Goal: Task Accomplishment & Management: Complete application form

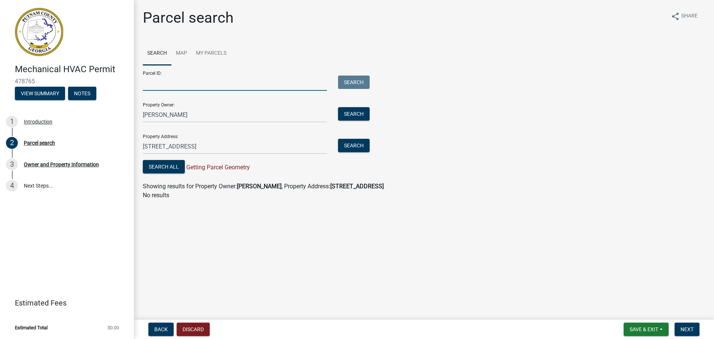
click at [168, 84] on input "Parcel ID:" at bounding box center [235, 82] width 184 height 15
type input "E005114"
click at [199, 111] on input "James Marshall III" at bounding box center [235, 114] width 184 height 15
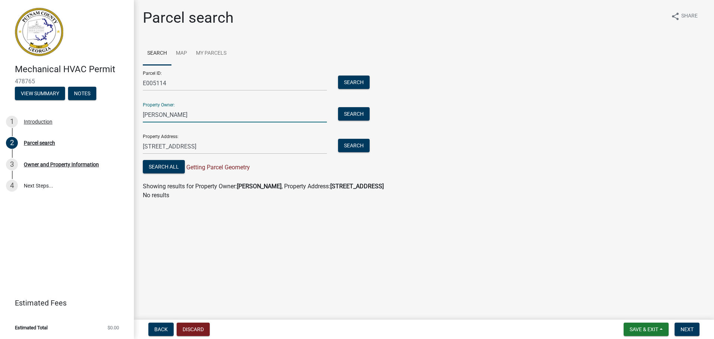
click at [163, 112] on input "James Marshall" at bounding box center [235, 114] width 184 height 15
click at [200, 114] on input "[PERSON_NAME]" at bounding box center [235, 114] width 184 height 15
type input "[PERSON_NAME]"
click at [171, 147] on input "[STREET_ADDRESS]" at bounding box center [235, 146] width 184 height 15
type input "[STREET_ADDRESS][DEMOGRAPHIC_DATA]"
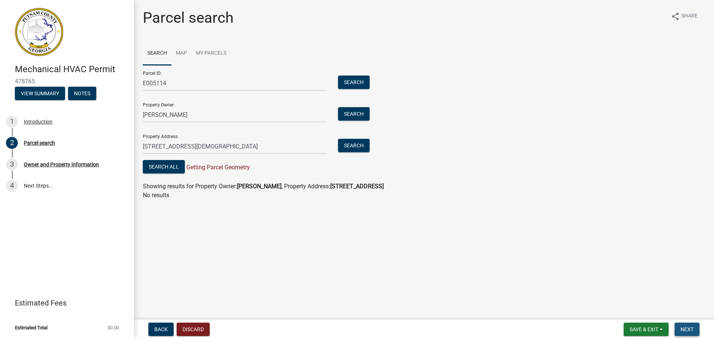
click at [693, 330] on span "Next" at bounding box center [686, 329] width 13 height 6
click at [678, 324] on button "Next" at bounding box center [686, 328] width 25 height 13
click at [686, 324] on button "Next" at bounding box center [686, 328] width 25 height 13
click at [674, 322] on button "Next" at bounding box center [686, 328] width 25 height 13
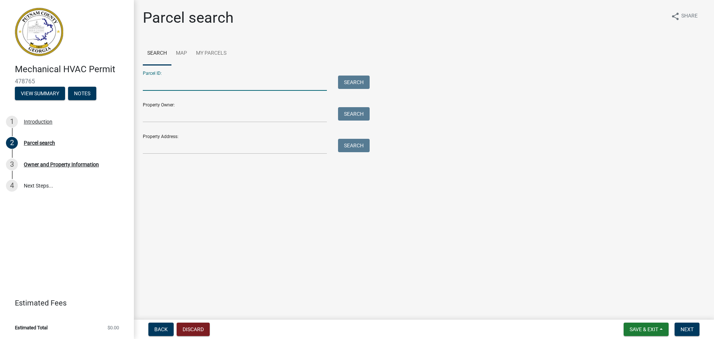
click at [167, 84] on input "Parcel ID:" at bounding box center [235, 82] width 184 height 15
type input "E005114"
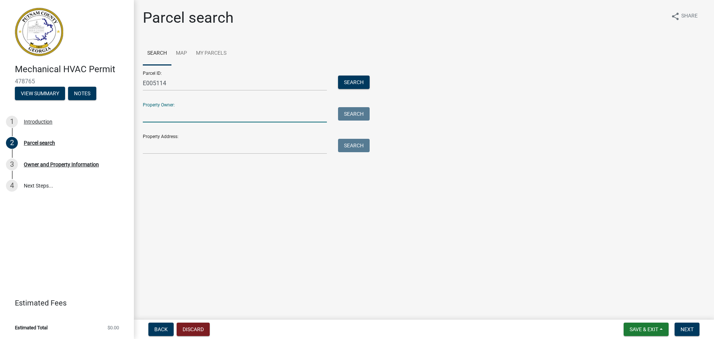
click at [176, 119] on input "Property Owner:" at bounding box center [235, 114] width 184 height 15
click at [186, 118] on input "Property Owner:" at bounding box center [235, 114] width 184 height 15
type input "j"
click at [185, 117] on input "Property Owner:" at bounding box center [235, 114] width 184 height 15
type input "[PERSON_NAME]"
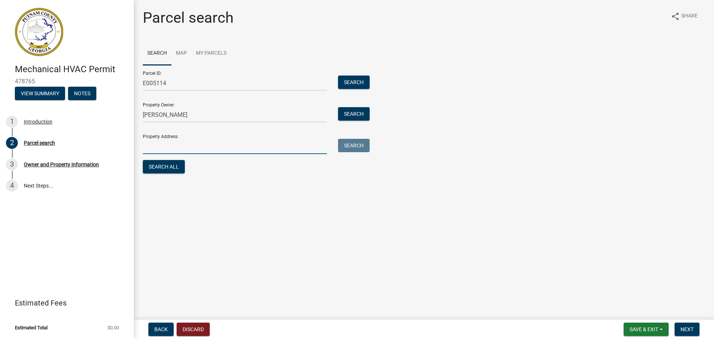
click at [183, 148] on input "Property Address:" at bounding box center [235, 146] width 184 height 15
drag, startPoint x: 169, startPoint y: 145, endPoint x: 174, endPoint y: 148, distance: 5.1
click at [170, 145] on input "200 Grove St" at bounding box center [235, 146] width 184 height 15
click at [686, 324] on button "Next" at bounding box center [686, 328] width 25 height 13
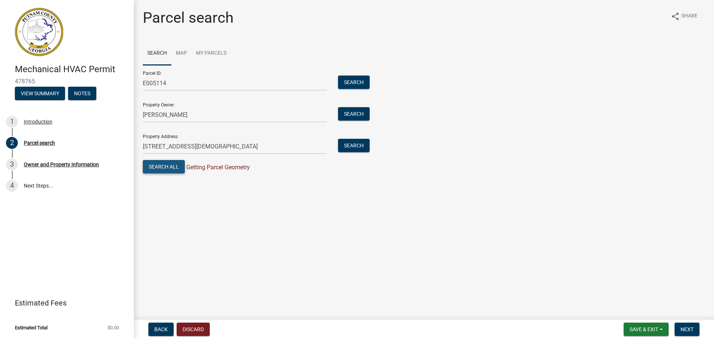
click at [170, 166] on button "Search All" at bounding box center [164, 166] width 42 height 13
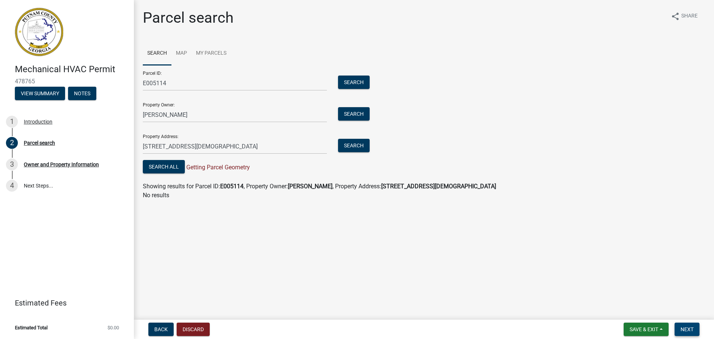
click at [693, 325] on button "Next" at bounding box center [686, 328] width 25 height 13
click at [683, 327] on span "Next" at bounding box center [686, 329] width 13 height 6
click at [685, 324] on button "Next" at bounding box center [686, 328] width 25 height 13
click at [153, 144] on input "200 Church St" at bounding box center [235, 146] width 184 height 15
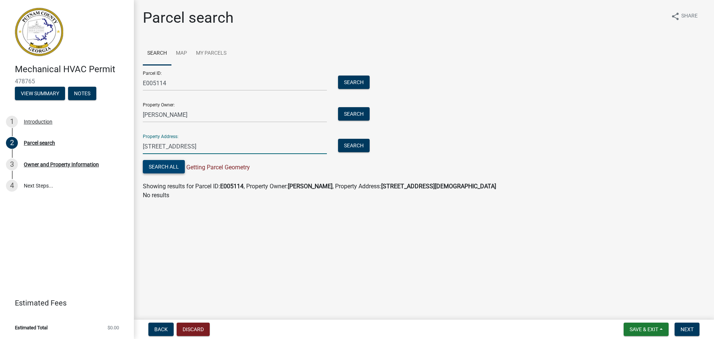
type input "205 Church St"
click at [157, 166] on button "Search All" at bounding box center [164, 166] width 42 height 13
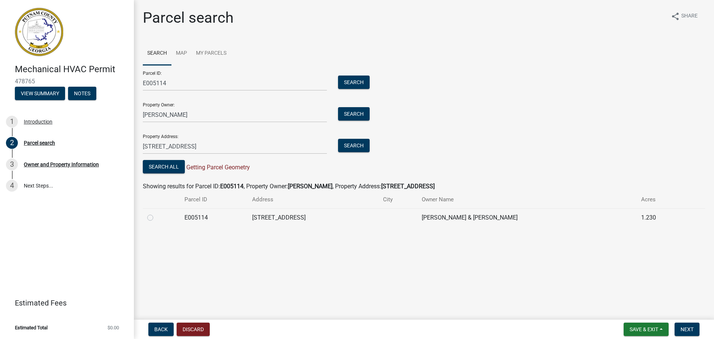
click at [156, 213] on label at bounding box center [156, 213] width 0 height 0
click at [156, 217] on input "radio" at bounding box center [158, 215] width 5 height 5
radio input "true"
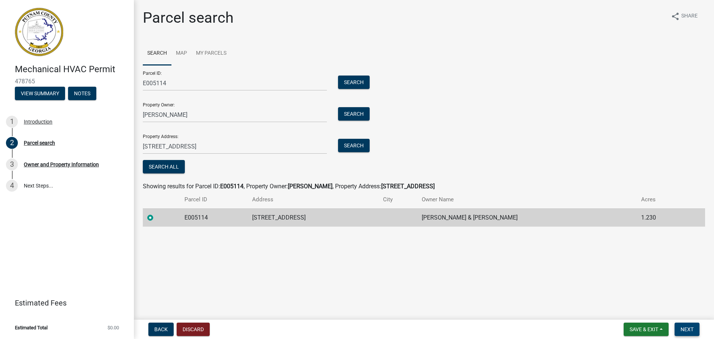
click at [688, 329] on span "Next" at bounding box center [686, 329] width 13 height 6
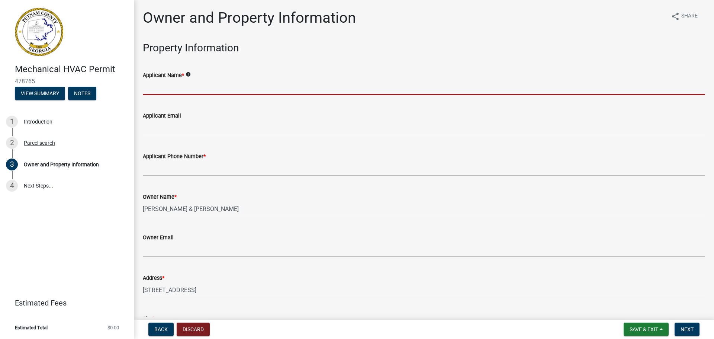
click at [177, 89] on input "Applicant Name *" at bounding box center [424, 87] width 562 height 15
type input "Billy Batchelor"
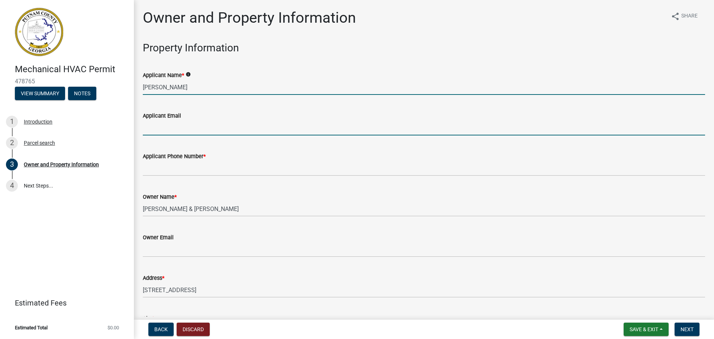
type input "pattybatch@yahoo.com"
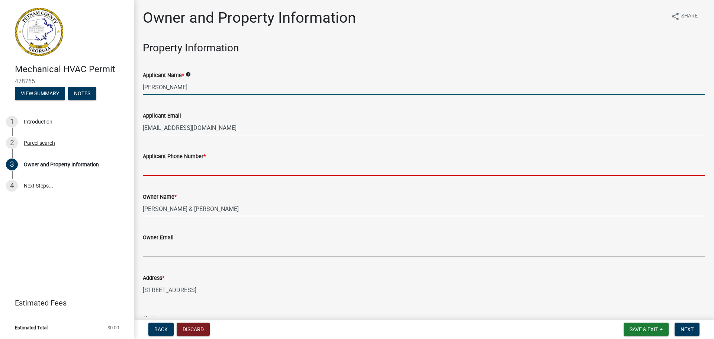
type input "4784519888"
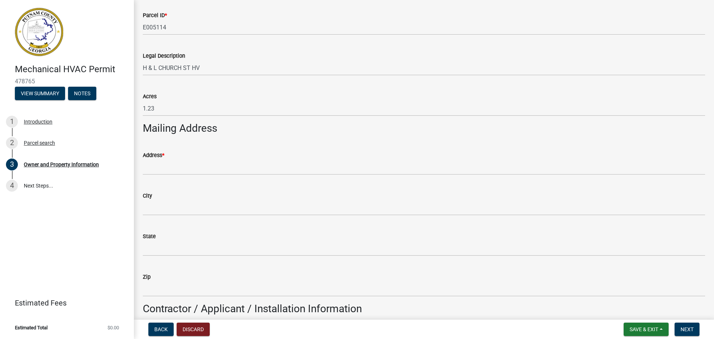
scroll to position [347, 0]
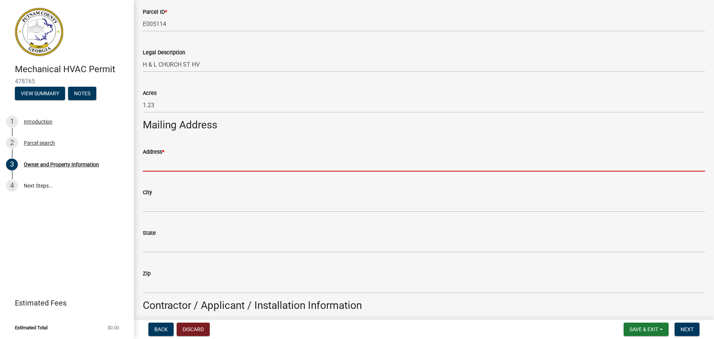
click at [246, 164] on input "Address *" at bounding box center [424, 163] width 562 height 15
type input "411 Milledgeville Rd."
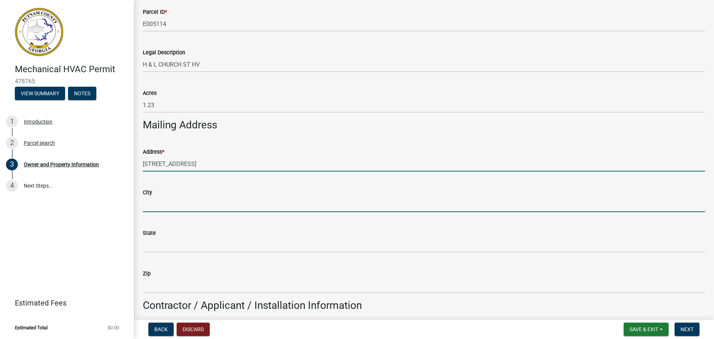
type input "Eatonton"
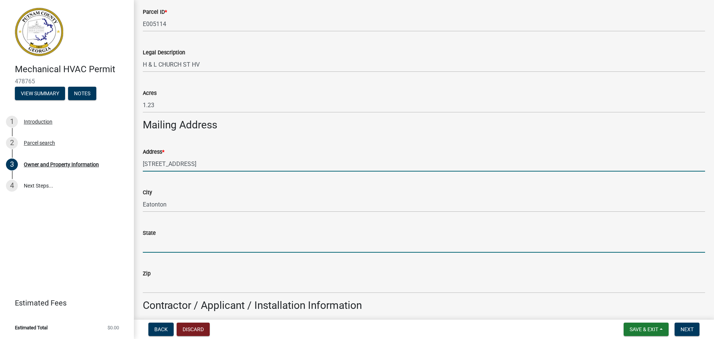
type input "GA"
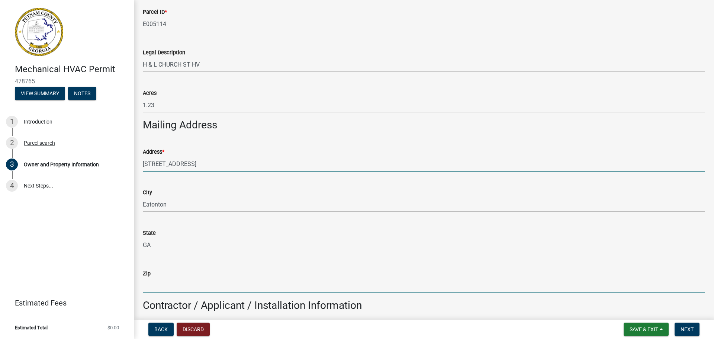
type input "31024"
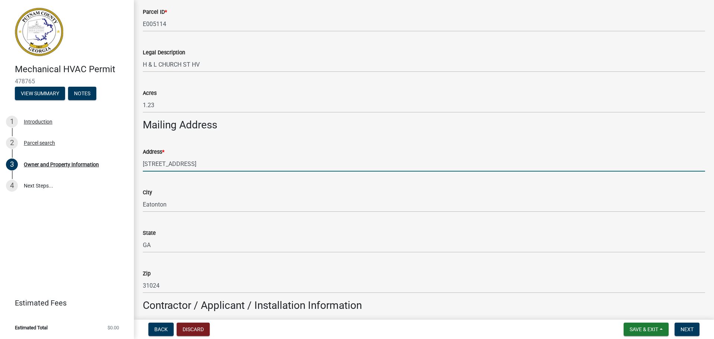
type input "Billy Batchelor"
type input "4784519888"
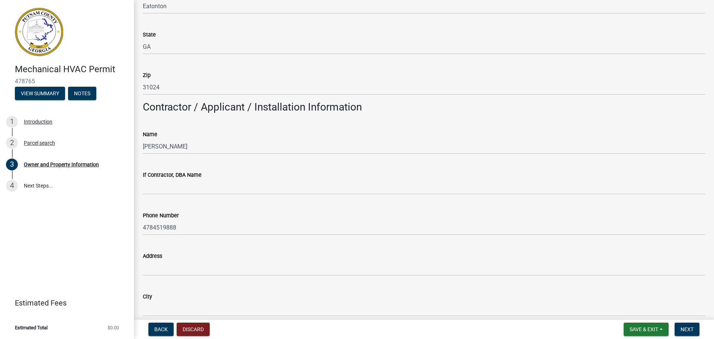
scroll to position [545, 0]
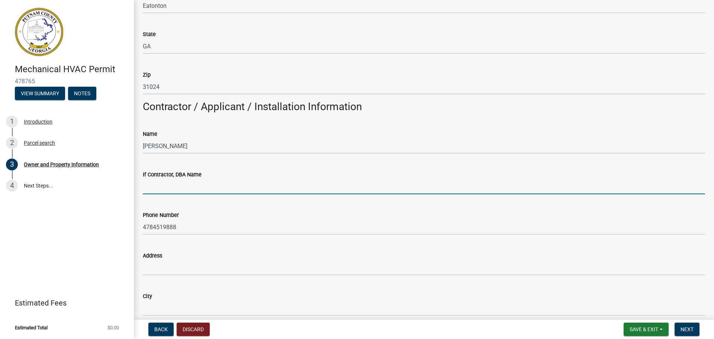
click at [214, 183] on input "If Contractor, DBA Name" at bounding box center [424, 186] width 562 height 15
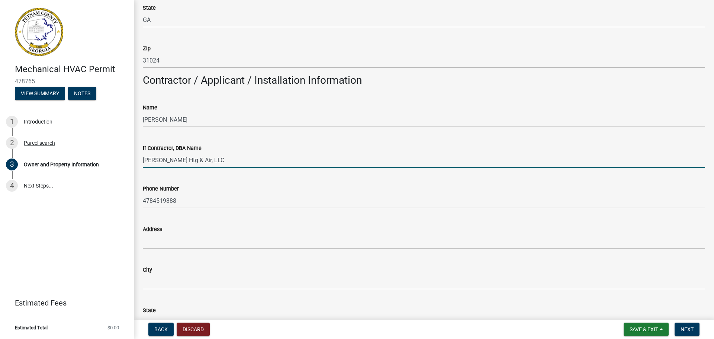
scroll to position [595, 0]
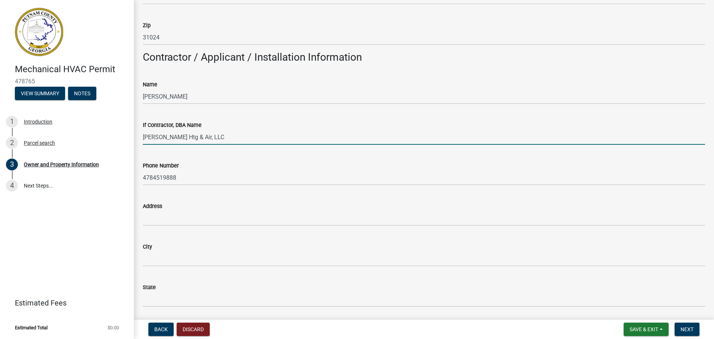
type input "Batchelor Htg & Air, LLC"
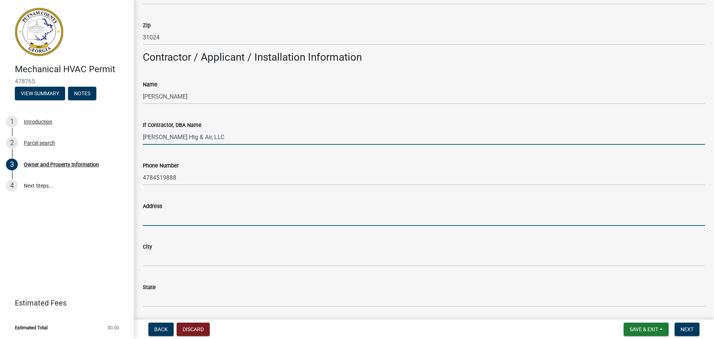
click at [218, 218] on input "Address" at bounding box center [424, 217] width 562 height 15
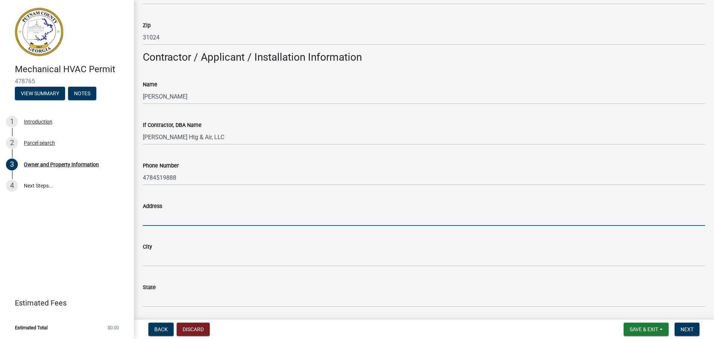
type input "411 Milledgeville Rd."
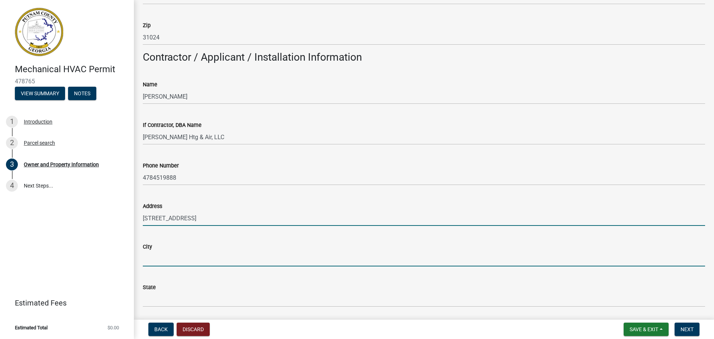
type input "Eatonton"
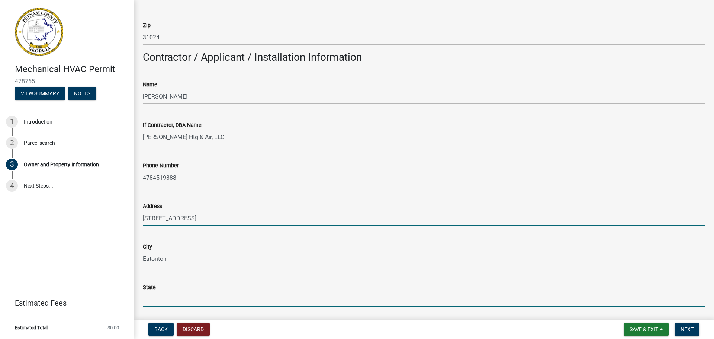
type input "GA"
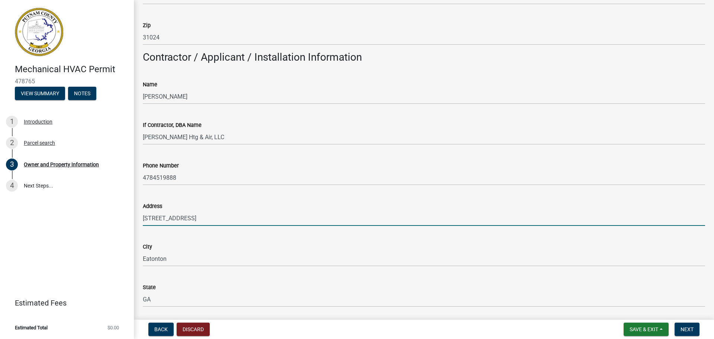
type input "31024"
type input "pattybatch@yahoo.com"
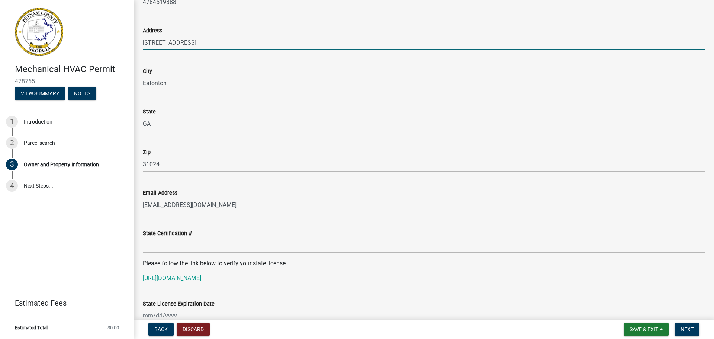
scroll to position [793, 0]
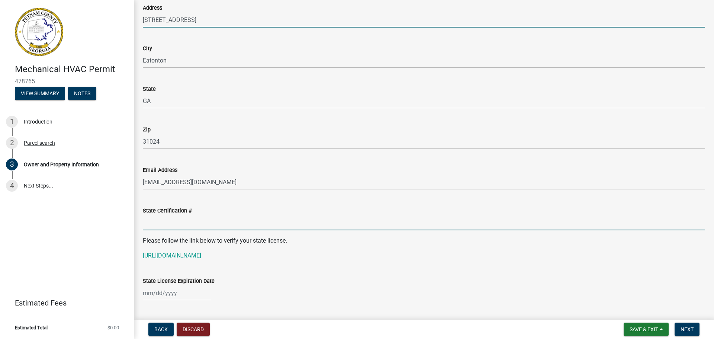
click at [181, 225] on input "State Certification #" at bounding box center [424, 222] width 562 height 15
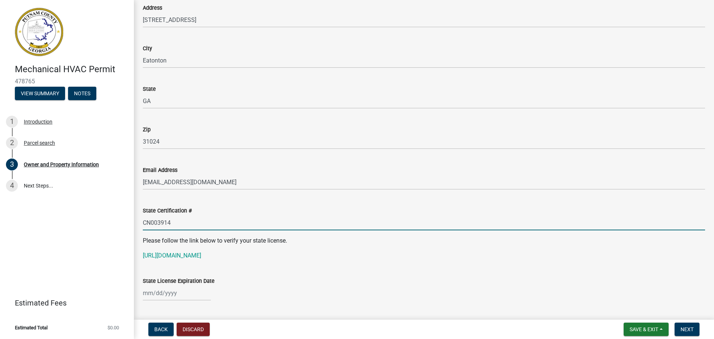
type input "CN003914"
click at [153, 289] on div at bounding box center [177, 292] width 68 height 15
select select "9"
select select "2025"
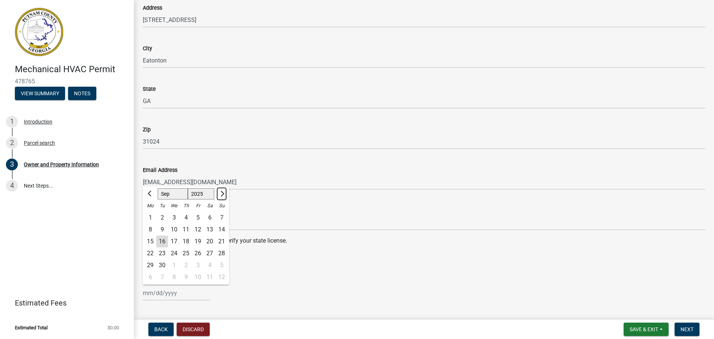
click at [223, 194] on span "Next month" at bounding box center [222, 194] width 6 height 6
select select "12"
click at [175, 263] on div "31" at bounding box center [174, 265] width 12 height 12
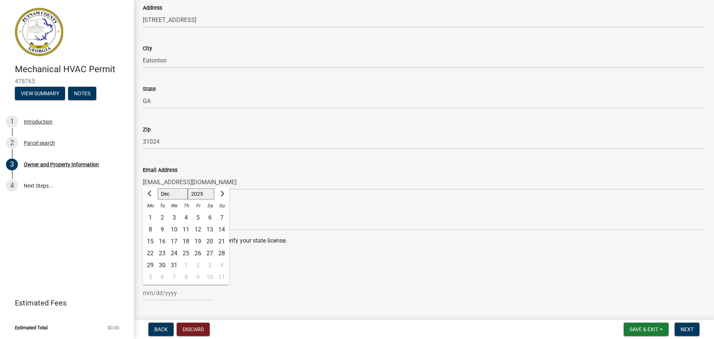
type input "12/31/2025"
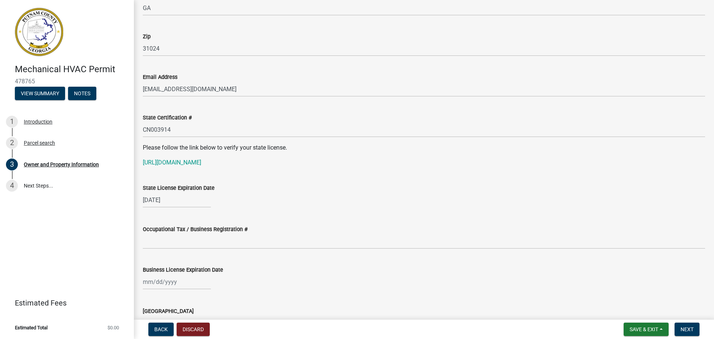
scroll to position [892, 0]
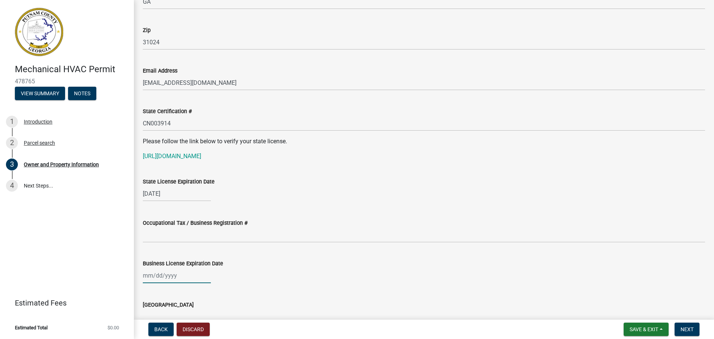
click at [171, 275] on div at bounding box center [177, 275] width 68 height 15
select select "9"
select select "2025"
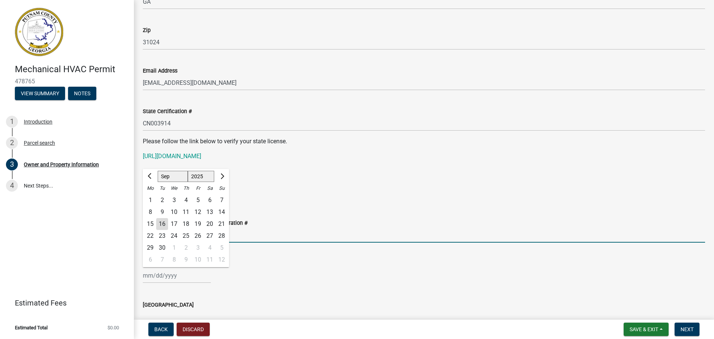
click at [360, 229] on input "Occupational Tax / Business Registration #" at bounding box center [424, 234] width 562 height 15
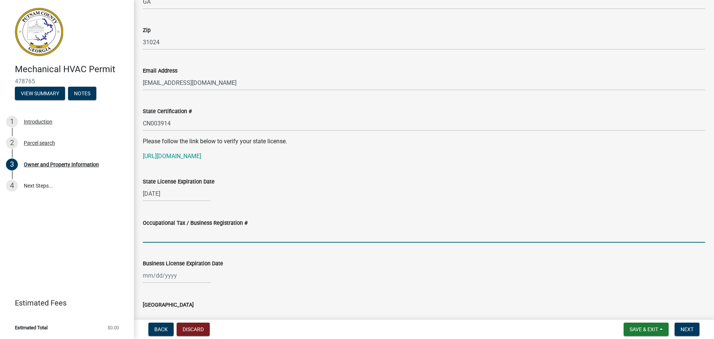
select select "9"
select select "2025"
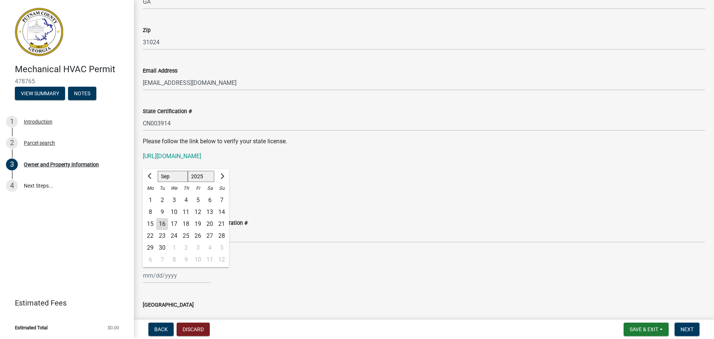
click at [152, 273] on div "Jan Feb Mar Apr May Jun Jul Aug Sep Oct Nov Dec 1525 1526 1527 1528 1529 1530 1…" at bounding box center [177, 275] width 68 height 15
click at [151, 173] on button "Previous month" at bounding box center [150, 176] width 9 height 12
click at [222, 173] on button "Next month" at bounding box center [221, 176] width 9 height 12
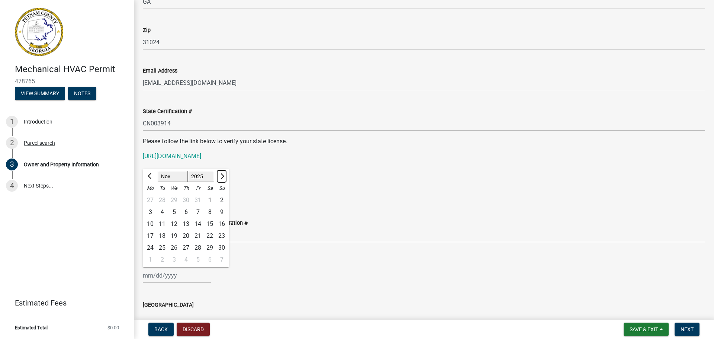
click at [222, 173] on button "Next month" at bounding box center [221, 176] width 9 height 12
select select "1"
select select "2026"
click at [222, 173] on button "Next month" at bounding box center [221, 176] width 9 height 12
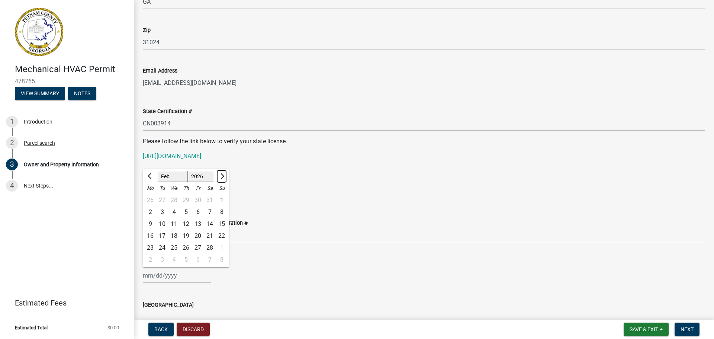
click at [222, 173] on button "Next month" at bounding box center [221, 176] width 9 height 12
select select "4"
click at [175, 198] on div "1" at bounding box center [174, 200] width 12 height 12
type input "04/01/2026"
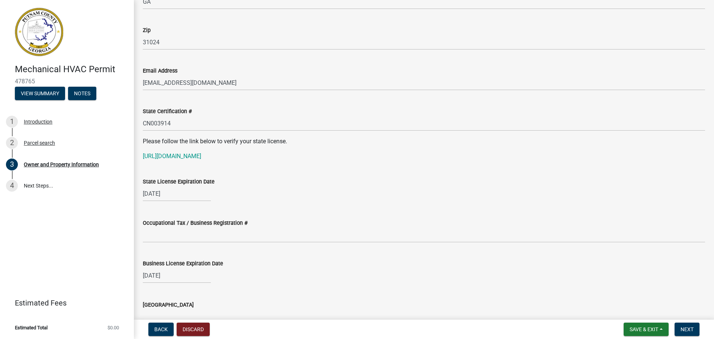
scroll to position [941, 0]
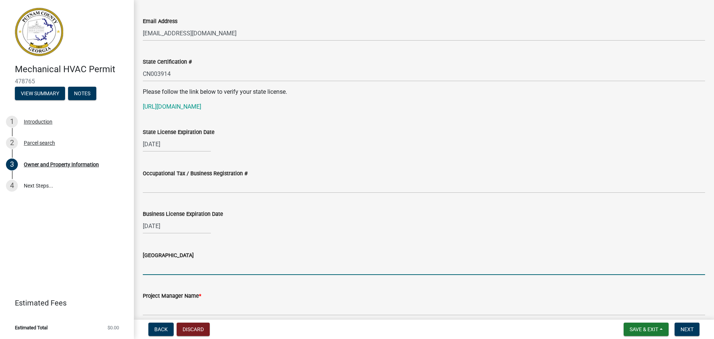
click at [197, 269] on input "Issuing County" at bounding box center [424, 266] width 562 height 15
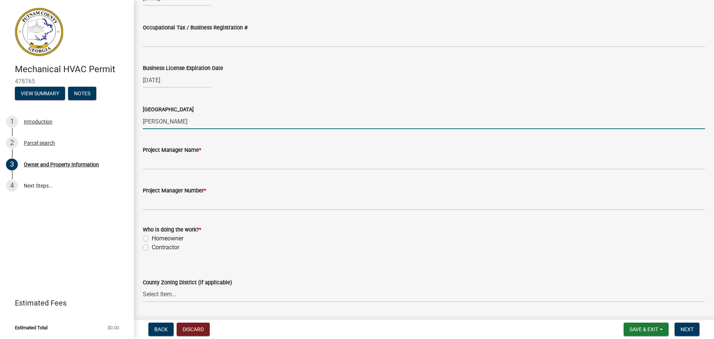
scroll to position [1090, 0]
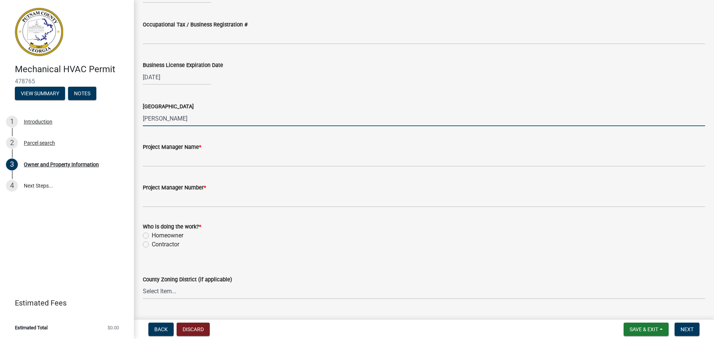
type input "Putnam"
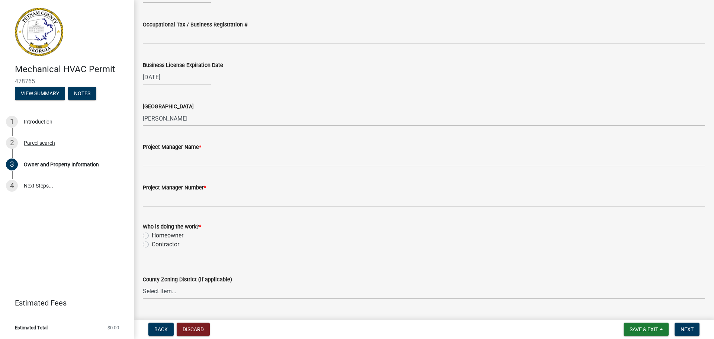
click at [152, 245] on label "Contractor" at bounding box center [166, 244] width 28 height 9
click at [152, 245] on input "Contractor" at bounding box center [154, 242] width 5 height 5
radio input "true"
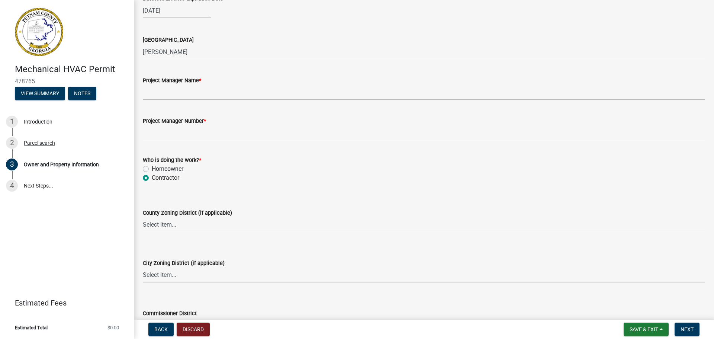
scroll to position [1189, 0]
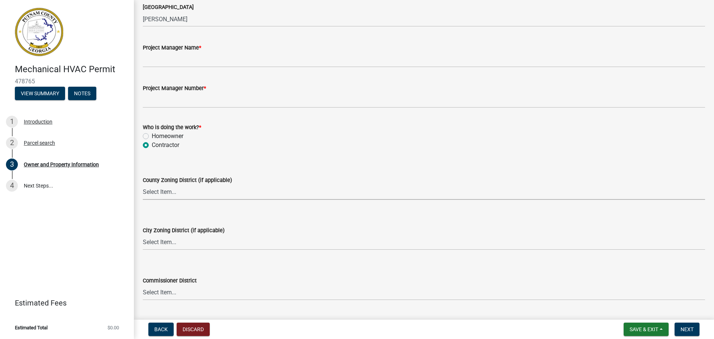
click at [232, 185] on select "Select Item... AG-1 R-1R R-1 R-2 MHP RM-1 RM-3 C-1 C-2 I-M PUD N/A" at bounding box center [424, 191] width 562 height 15
click at [326, 178] on div "County Zoning District (if applicable)" at bounding box center [424, 179] width 562 height 9
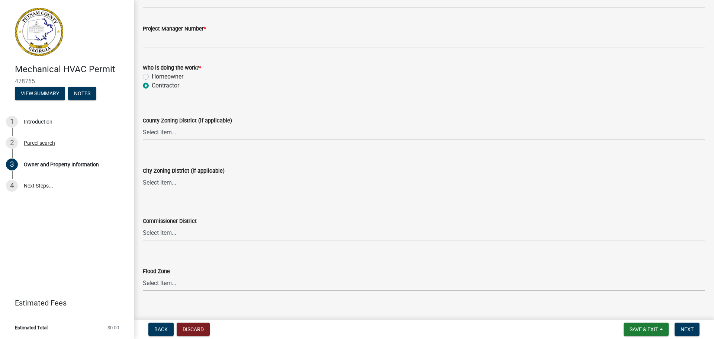
scroll to position [1259, 0]
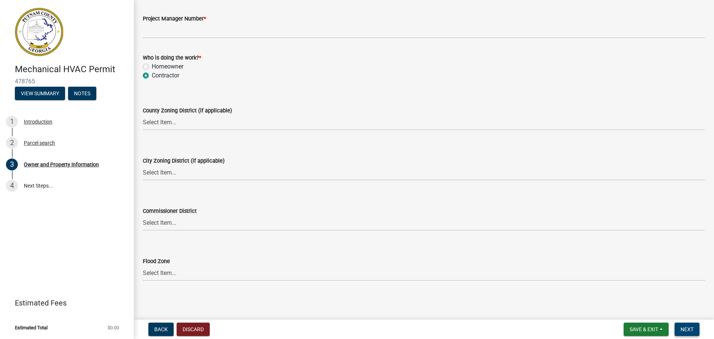
click at [692, 326] on span "Next" at bounding box center [686, 329] width 13 height 6
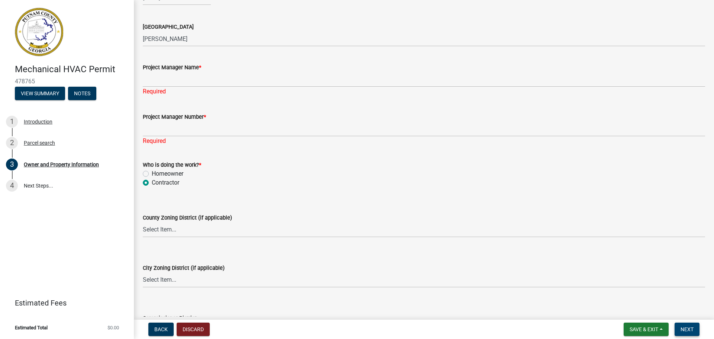
scroll to position [1168, 0]
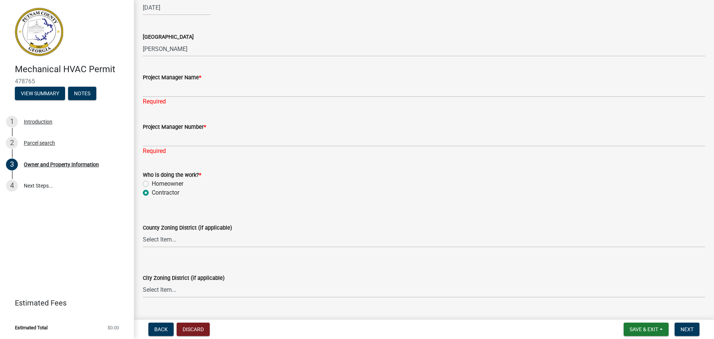
click at [152, 182] on label "Homeowner" at bounding box center [168, 183] width 32 height 9
click at [152, 182] on input "Homeowner" at bounding box center [154, 181] width 5 height 5
radio input "true"
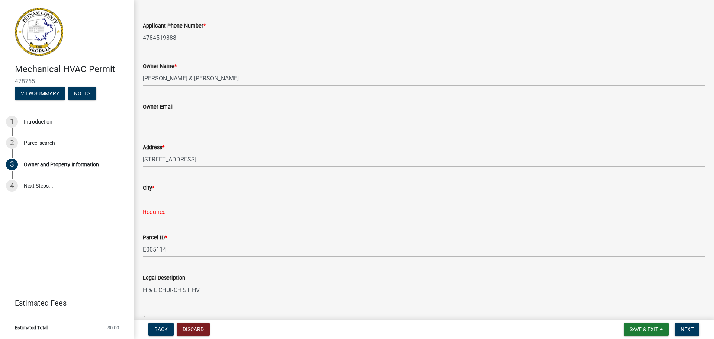
scroll to position [128, 0]
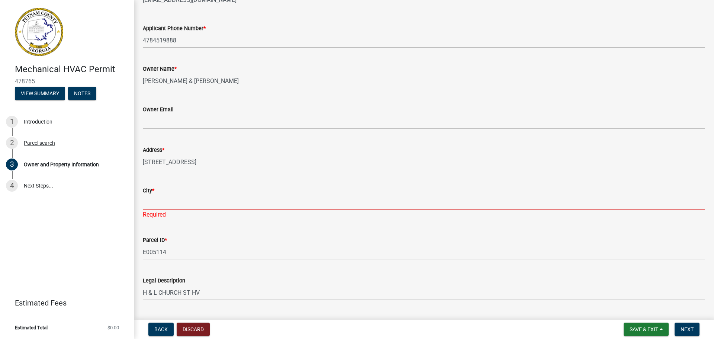
click at [188, 196] on input "City *" at bounding box center [424, 202] width 562 height 15
type input "Eatonton"
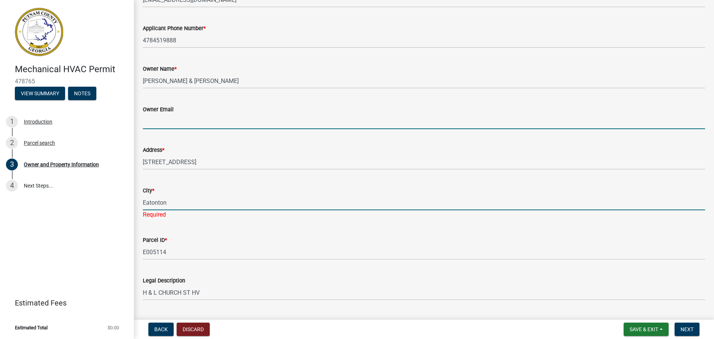
type input "pattybatch@yahoo.com"
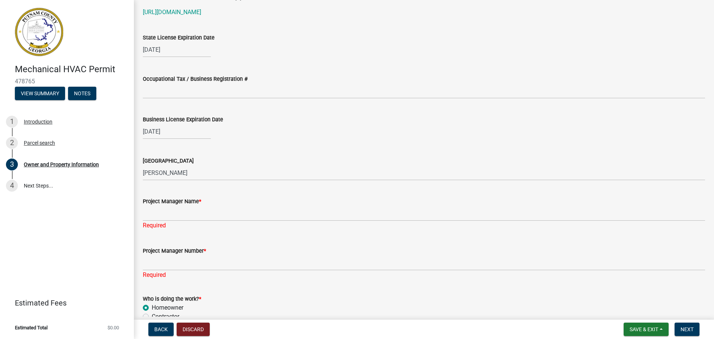
scroll to position [1070, 0]
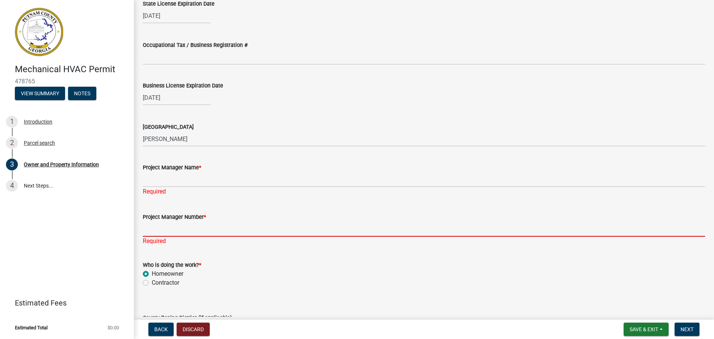
click at [179, 227] on input "Project Manager Number *" at bounding box center [424, 228] width 562 height 15
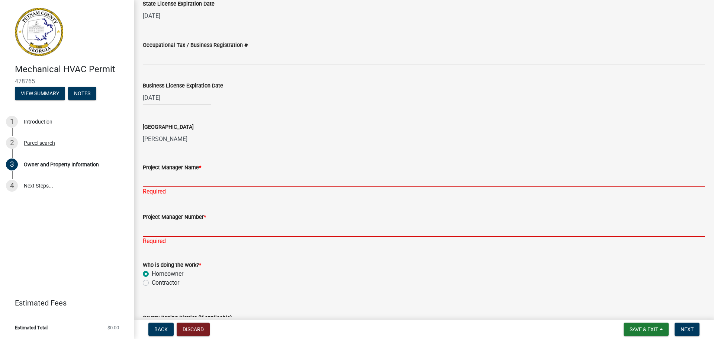
click at [185, 176] on input "Project Manager Name *" at bounding box center [424, 179] width 562 height 15
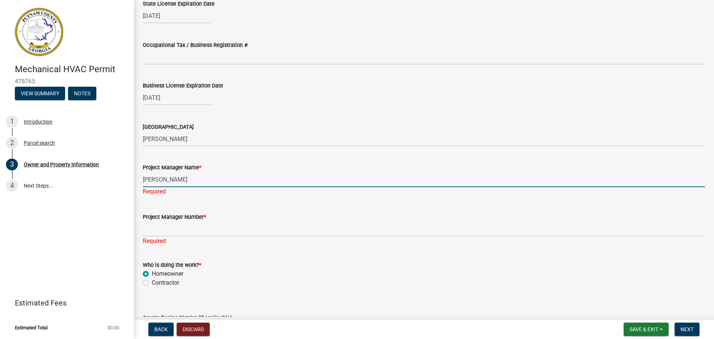
type input "James P Marshall Jr"
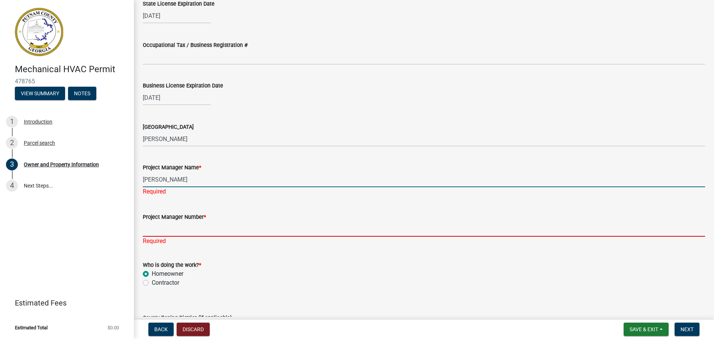
click at [165, 231] on div "Project Manager Number * Required" at bounding box center [424, 223] width 562 height 43
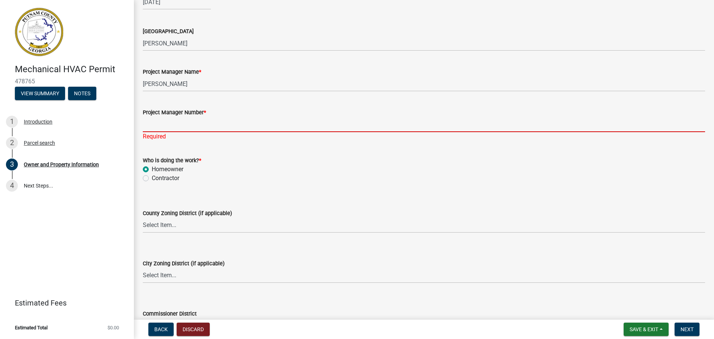
scroll to position [1020, 0]
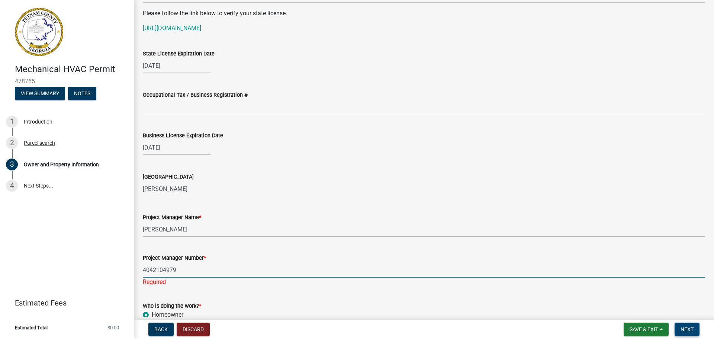
type input "4042104979"
click at [683, 324] on button "Next" at bounding box center [686, 328] width 25 height 13
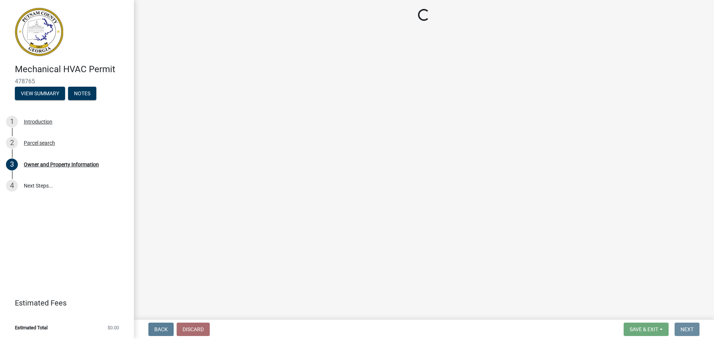
scroll to position [0, 0]
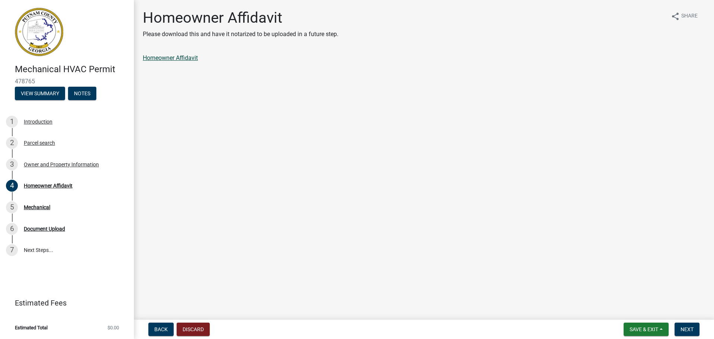
click at [179, 58] on link "Homeowner Affidavit" at bounding box center [170, 57] width 55 height 7
click at [683, 328] on span "Next" at bounding box center [686, 329] width 13 height 6
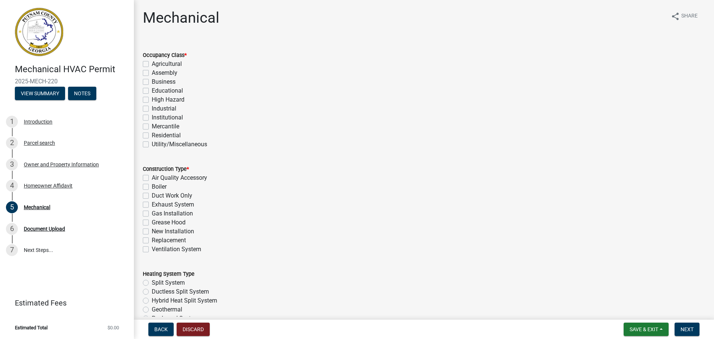
click at [152, 135] on label "Residential" at bounding box center [166, 135] width 29 height 9
click at [152, 135] on input "Residential" at bounding box center [154, 133] width 5 height 5
checkbox input "true"
checkbox input "false"
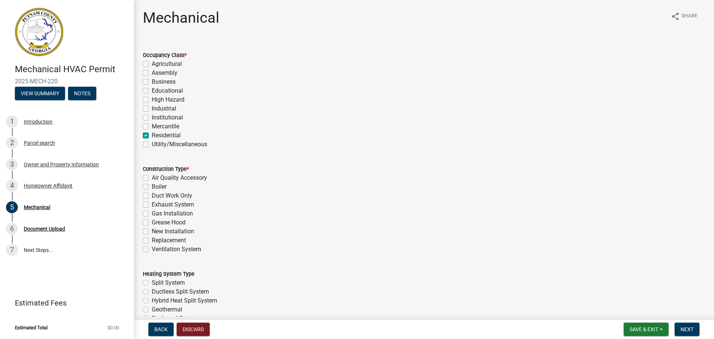
checkbox input "false"
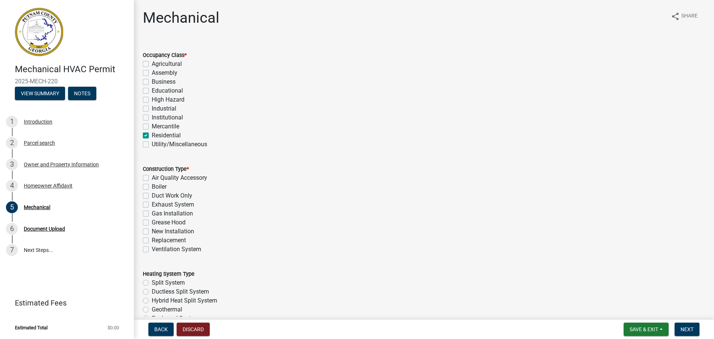
checkbox input "false"
checkbox input "true"
checkbox input "false"
click at [152, 232] on label "New Installation" at bounding box center [173, 231] width 42 height 9
click at [152, 232] on input "New Installation" at bounding box center [154, 229] width 5 height 5
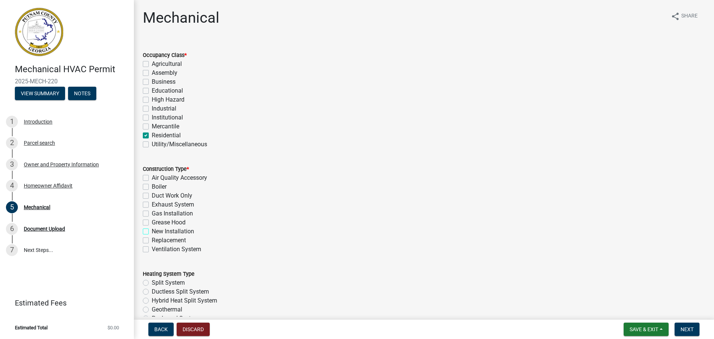
checkbox input "true"
checkbox input "false"
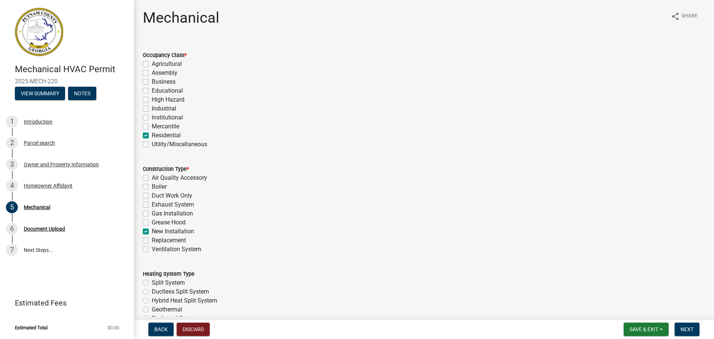
checkbox input "false"
checkbox input "true"
checkbox input "false"
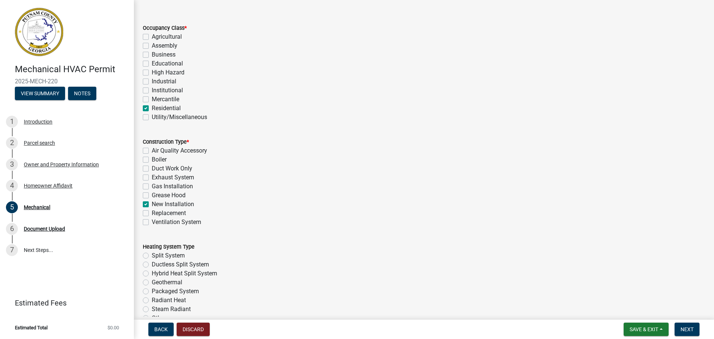
scroll to position [99, 0]
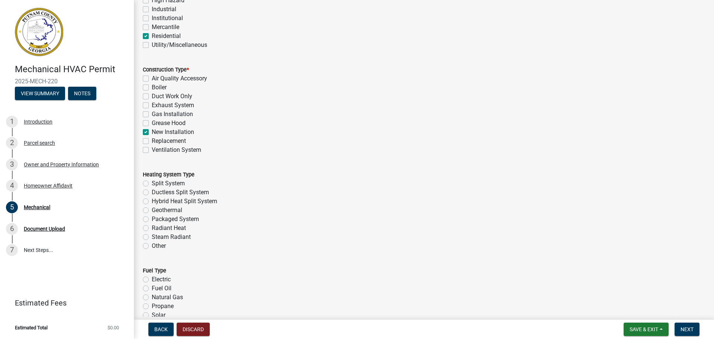
click at [152, 183] on label "Split System" at bounding box center [168, 183] width 33 height 9
click at [152, 183] on input "Split System" at bounding box center [154, 181] width 5 height 5
radio input "true"
click at [152, 278] on label "Electric" at bounding box center [161, 279] width 19 height 9
click at [152, 278] on input "Electric" at bounding box center [154, 277] width 5 height 5
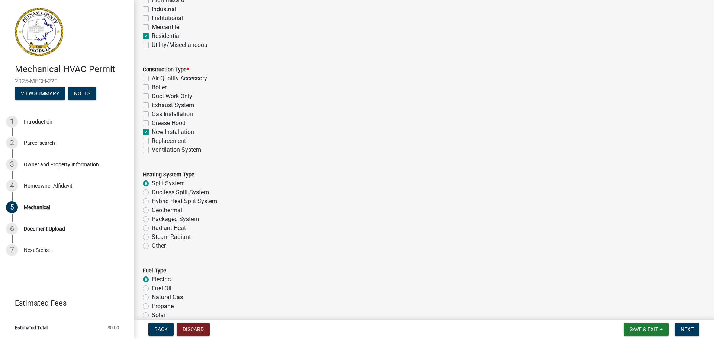
radio input "true"
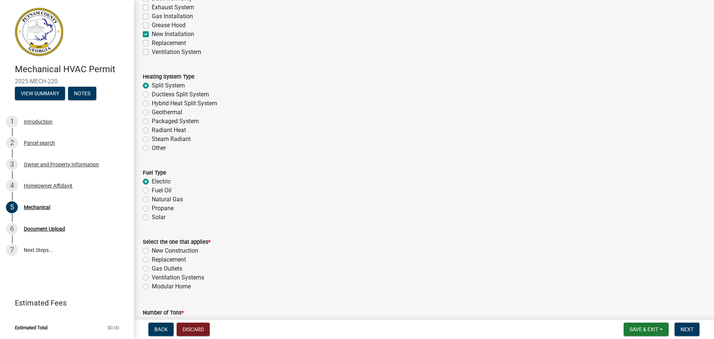
scroll to position [198, 0]
click at [152, 258] on label "Replacement" at bounding box center [169, 258] width 34 height 9
click at [152, 258] on input "Replacement" at bounding box center [154, 256] width 5 height 5
radio input "true"
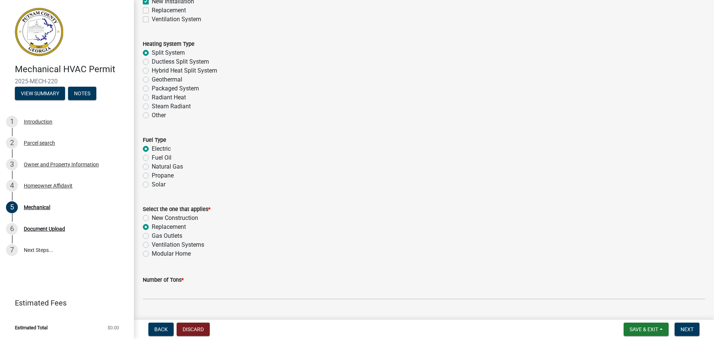
scroll to position [297, 0]
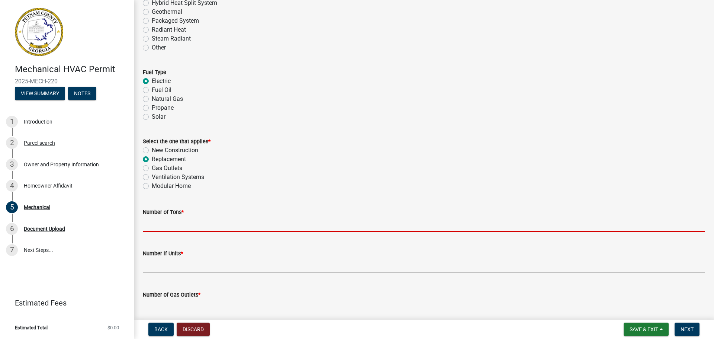
click at [172, 229] on input "text" at bounding box center [424, 223] width 562 height 15
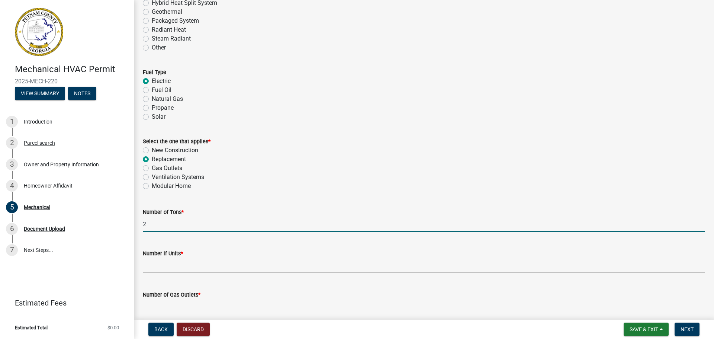
type input "2"
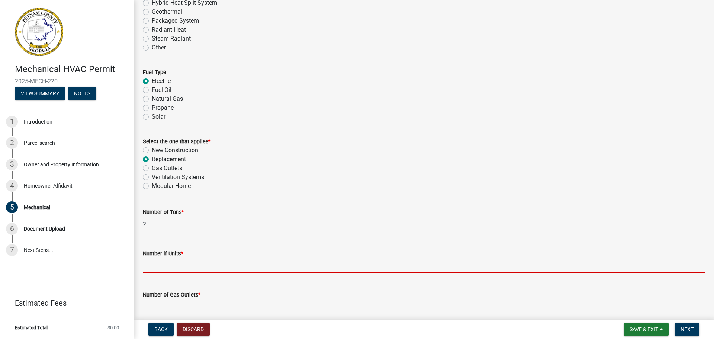
click at [166, 265] on input "text" at bounding box center [424, 265] width 562 height 15
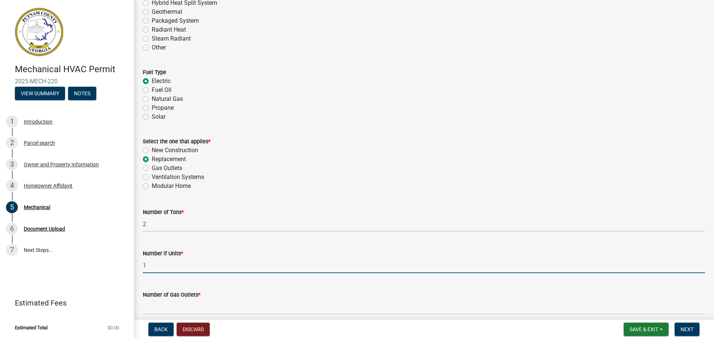
type input "1"
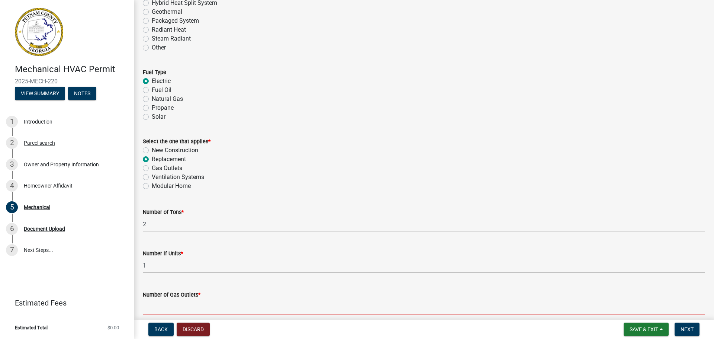
click at [163, 301] on input "text" at bounding box center [424, 306] width 562 height 15
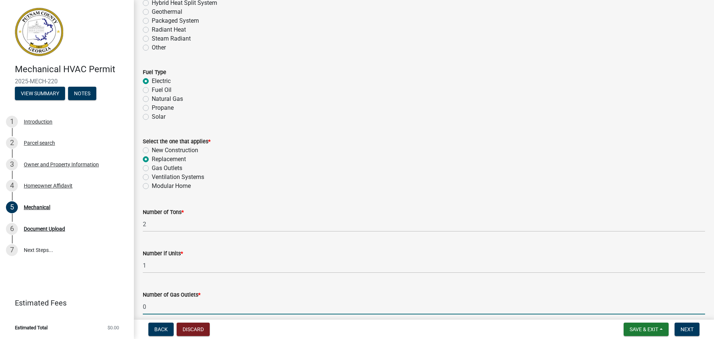
type input "0"
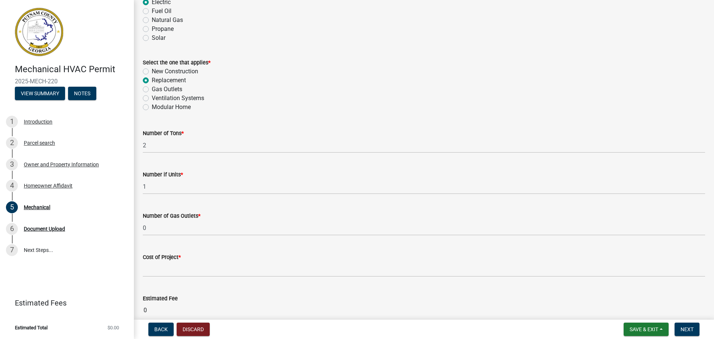
scroll to position [461, 0]
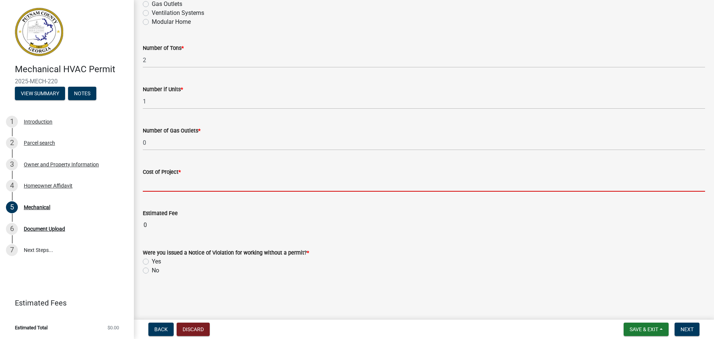
click at [201, 182] on input "text" at bounding box center [424, 183] width 562 height 15
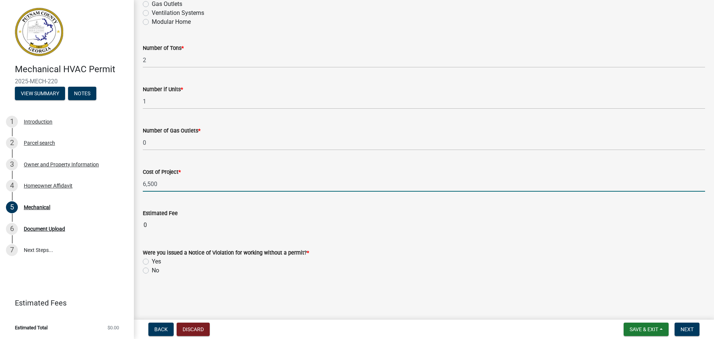
type input "6500"
click at [159, 222] on input "0" at bounding box center [424, 224] width 562 height 15
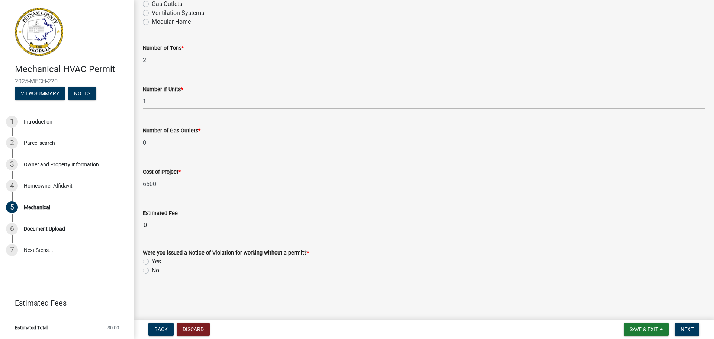
click at [152, 269] on label "No" at bounding box center [155, 270] width 7 height 9
click at [152, 269] on input "No" at bounding box center [154, 268] width 5 height 5
radio input "true"
drag, startPoint x: 484, startPoint y: 226, endPoint x: 482, endPoint y: 248, distance: 22.0
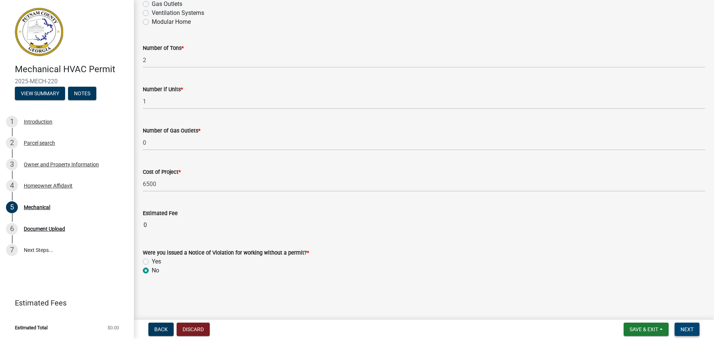
click at [692, 327] on span "Next" at bounding box center [686, 329] width 13 height 6
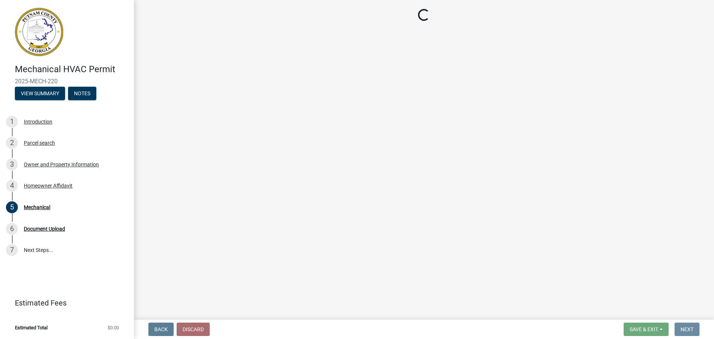
scroll to position [0, 0]
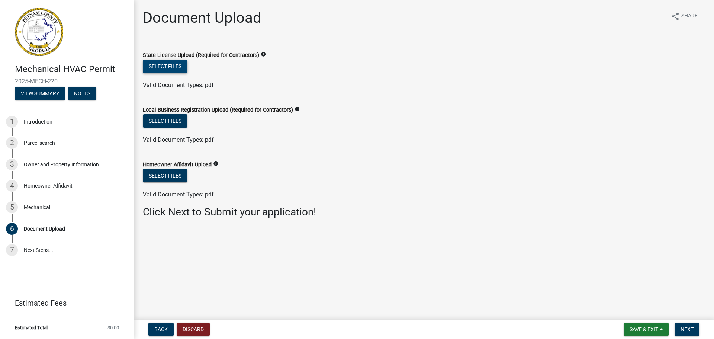
click at [168, 69] on button "Select files" at bounding box center [165, 65] width 45 height 13
click at [166, 68] on button "Select files" at bounding box center [165, 65] width 45 height 13
click at [165, 66] on button "Select files" at bounding box center [165, 65] width 45 height 13
click at [176, 64] on button "Select files" at bounding box center [165, 65] width 45 height 13
click at [175, 69] on button "Select files" at bounding box center [165, 65] width 45 height 13
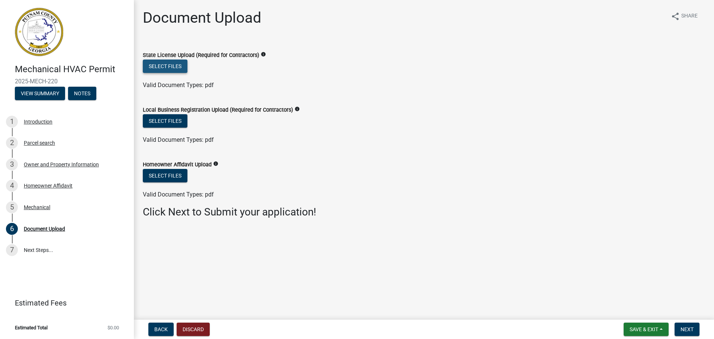
click at [173, 66] on button "Select files" at bounding box center [165, 65] width 45 height 13
click at [688, 328] on span "Next" at bounding box center [686, 329] width 13 height 6
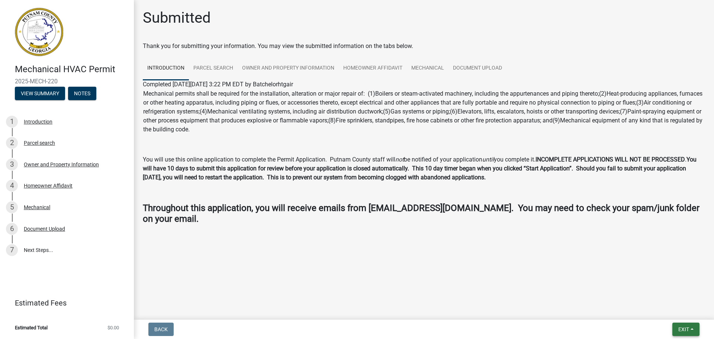
click at [689, 326] on span "Exit" at bounding box center [683, 329] width 11 height 6
click at [686, 308] on button "Save & Exit" at bounding box center [669, 310] width 59 height 18
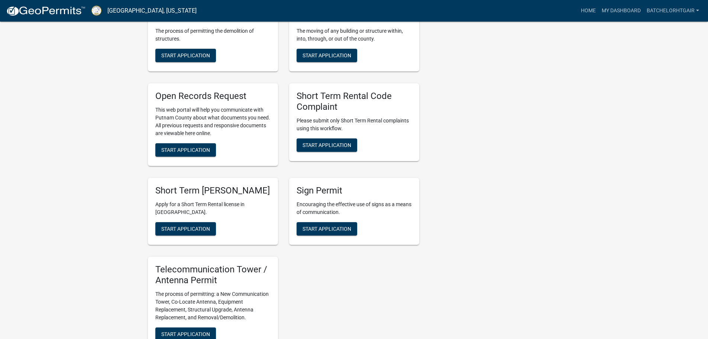
scroll to position [743, 0]
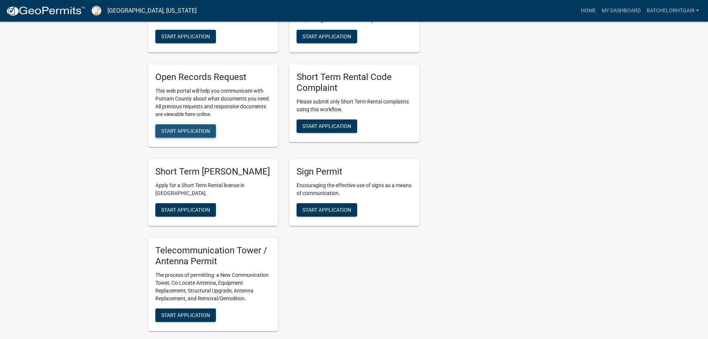
click at [184, 130] on span "Start Application" at bounding box center [185, 131] width 49 height 6
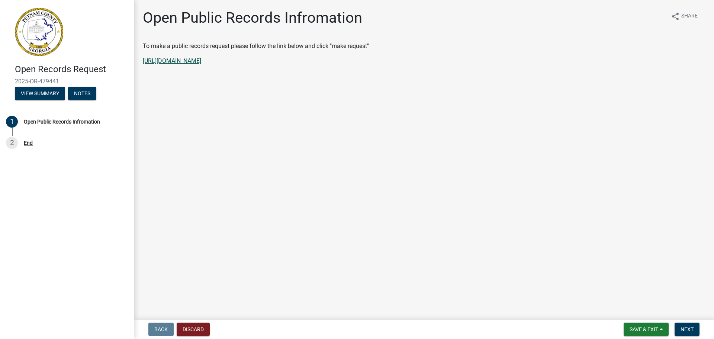
click at [201, 60] on link "[URL][DOMAIN_NAME]" at bounding box center [172, 60] width 58 height 7
click at [47, 93] on button "View Summary" at bounding box center [40, 93] width 50 height 13
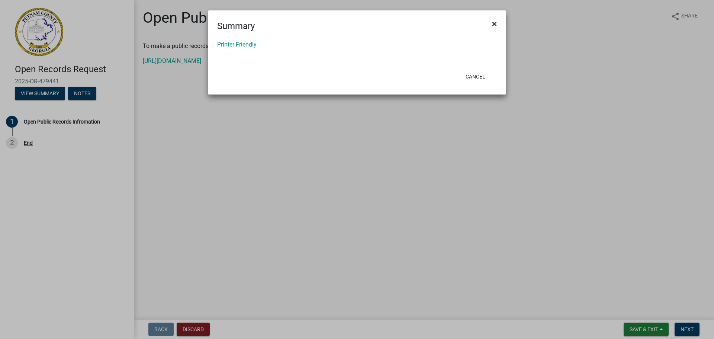
click at [494, 23] on span "×" at bounding box center [494, 24] width 5 height 10
